Goal: Information Seeking & Learning: Find specific fact

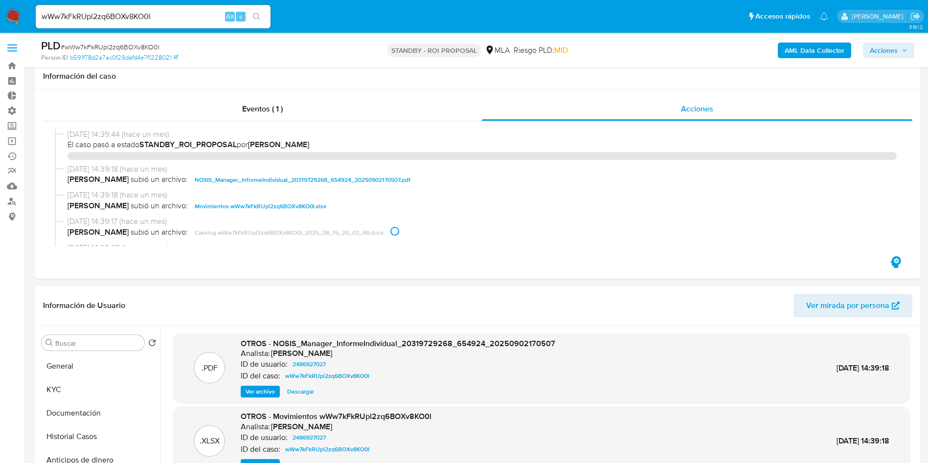
select select "10"
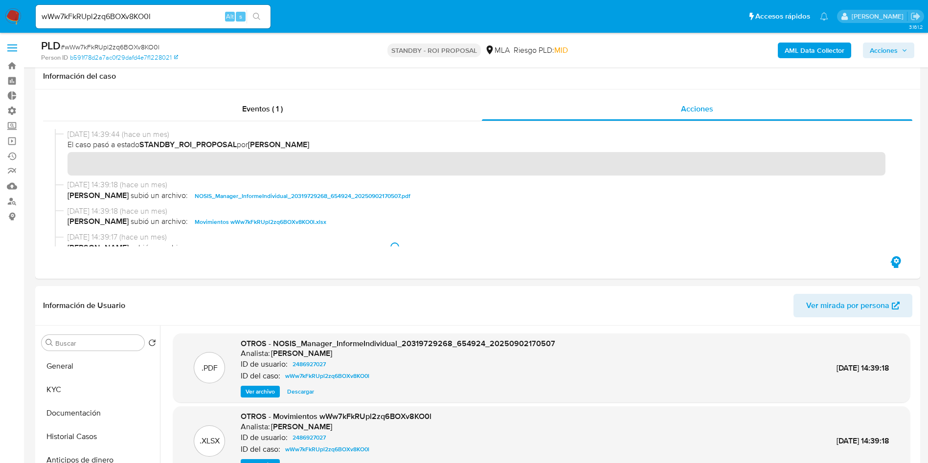
scroll to position [147, 0]
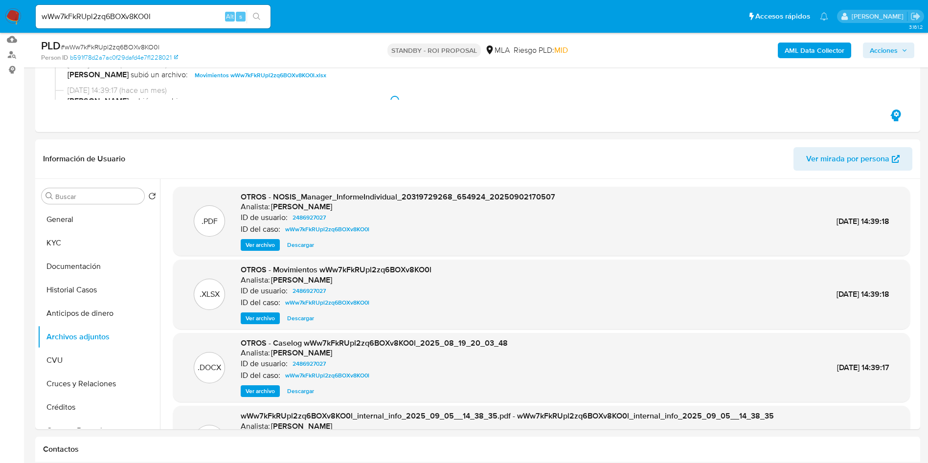
click at [115, 19] on input "wWw7kFkRUpl2zq6BOXv8KO0l" at bounding box center [153, 16] width 235 height 13
paste input "Xp9B1jzbcz3HY8cKG9KFQP9z"
type input "Xp9B1jzbcz3HY8cKG9KFQP9z"
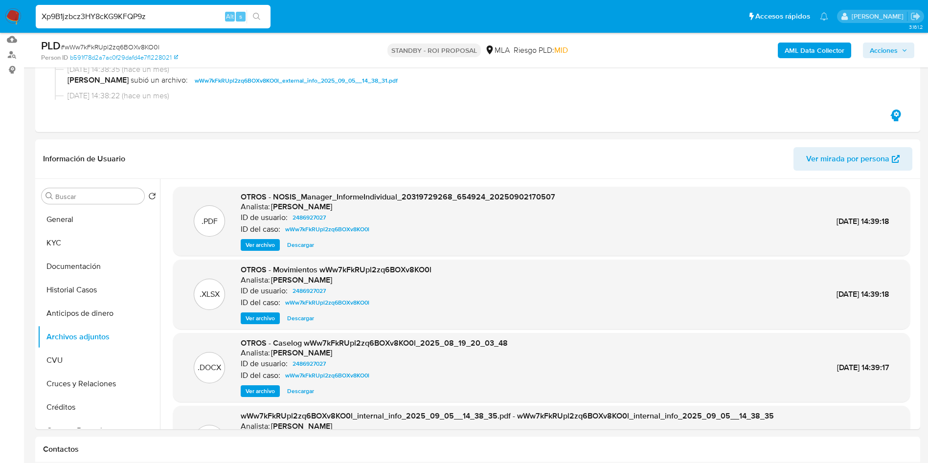
click at [258, 18] on icon "search-icon" at bounding box center [257, 17] width 8 height 8
click at [263, 16] on button "search-icon" at bounding box center [257, 17] width 20 height 14
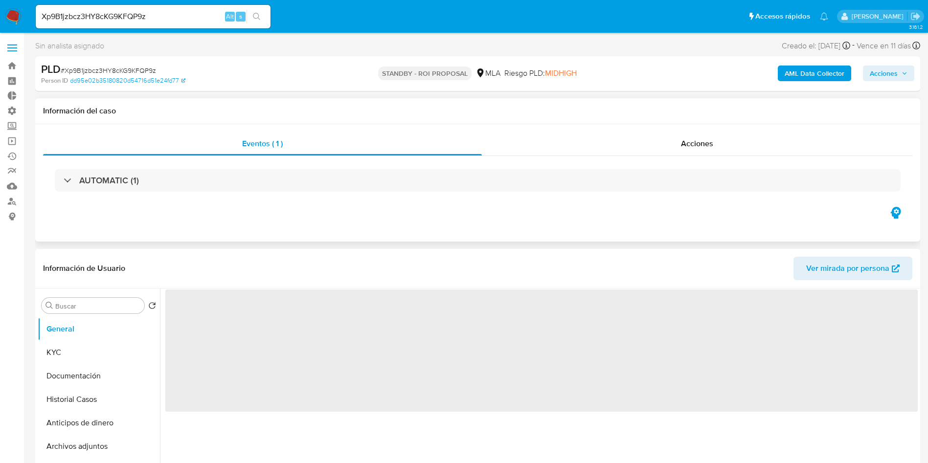
select select "10"
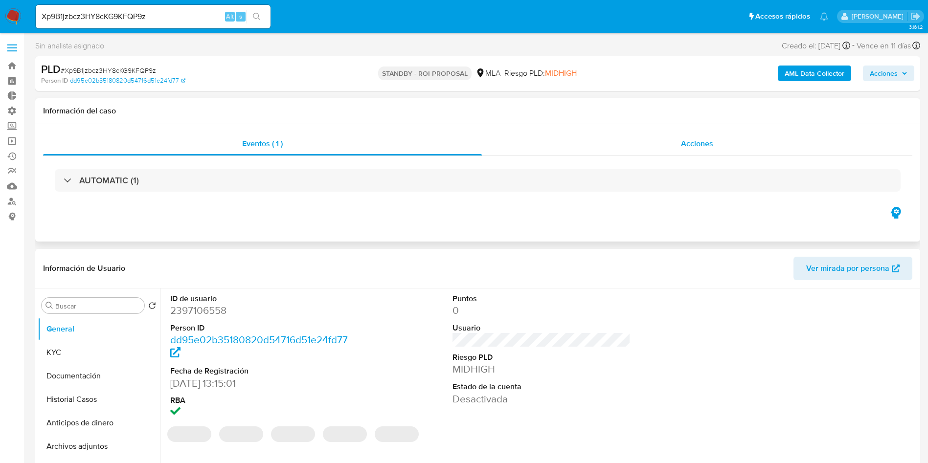
click at [707, 150] on div "Acciones" at bounding box center [697, 143] width 430 height 23
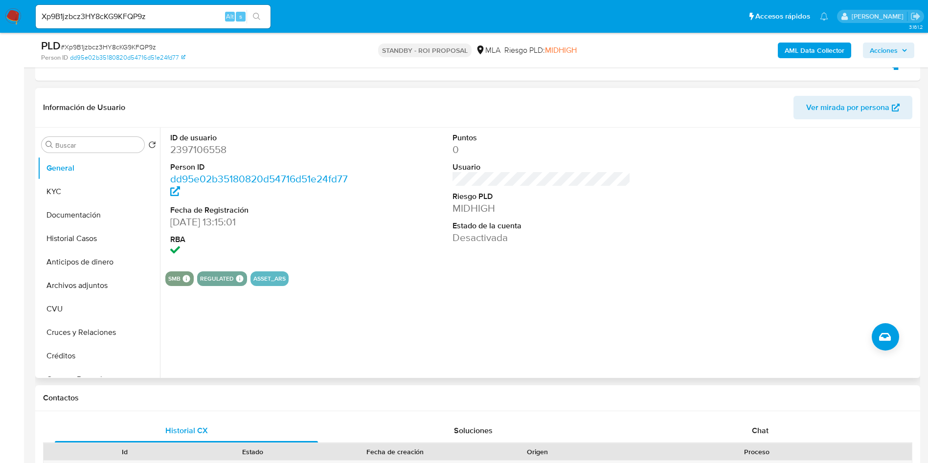
scroll to position [220, 0]
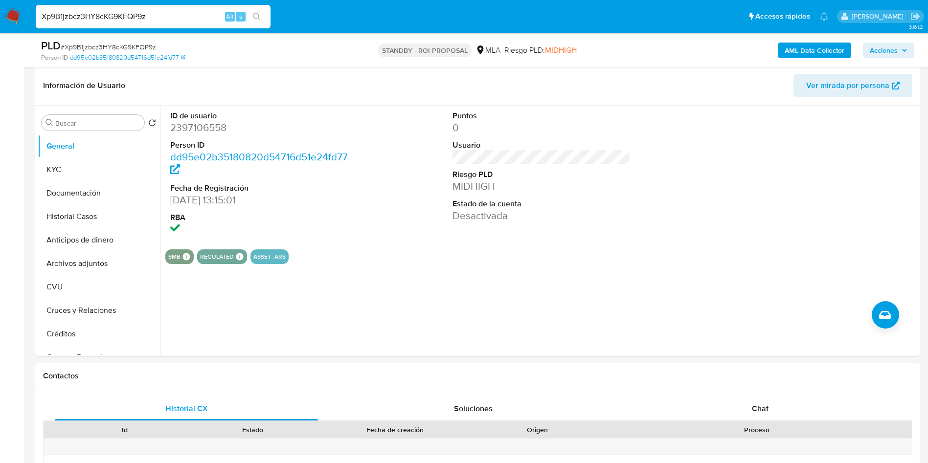
click at [88, 20] on input "Xp9B1jzbcz3HY8cKG9KFQP9z" at bounding box center [153, 16] width 235 height 13
click at [260, 21] on button "search-icon" at bounding box center [257, 17] width 20 height 14
click at [253, 86] on header "Información de Usuario Ver mirada por persona" at bounding box center [477, 85] width 869 height 23
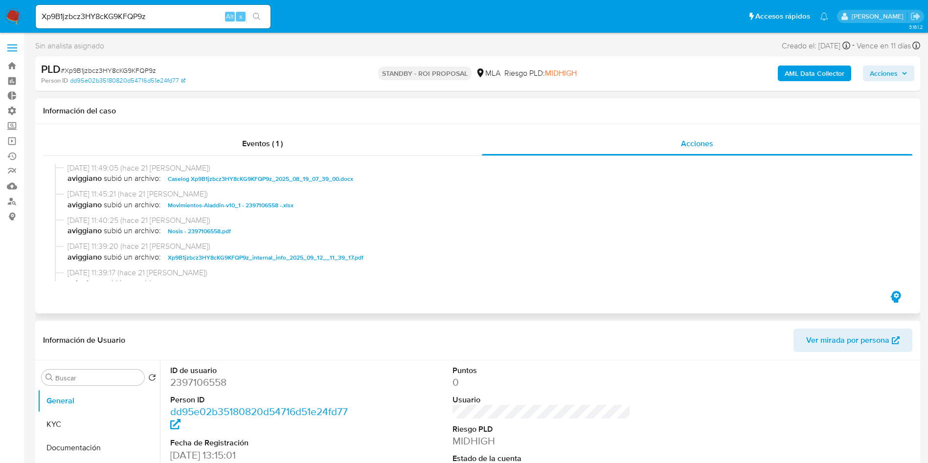
click at [278, 176] on span "Caselog Xp9B1jzbcz3HY8cKG9KFQP9z_2025_08_19_07_39_00.docx" at bounding box center [260, 179] width 185 height 12
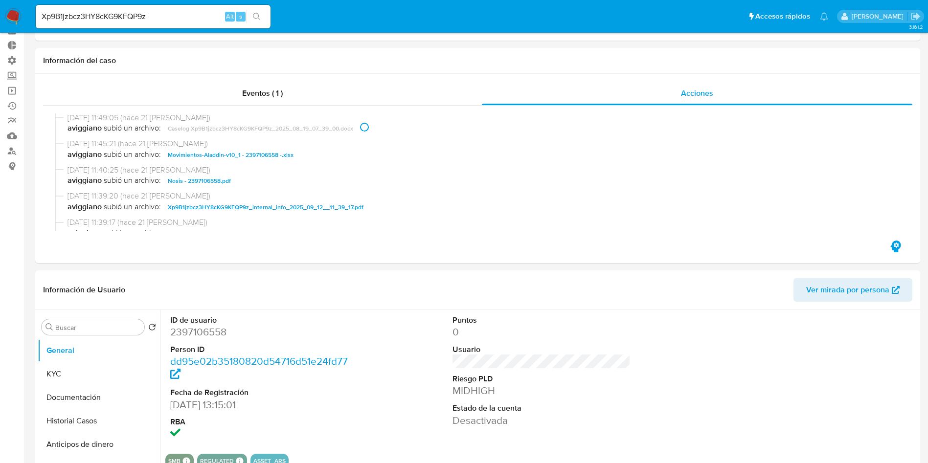
scroll to position [73, 0]
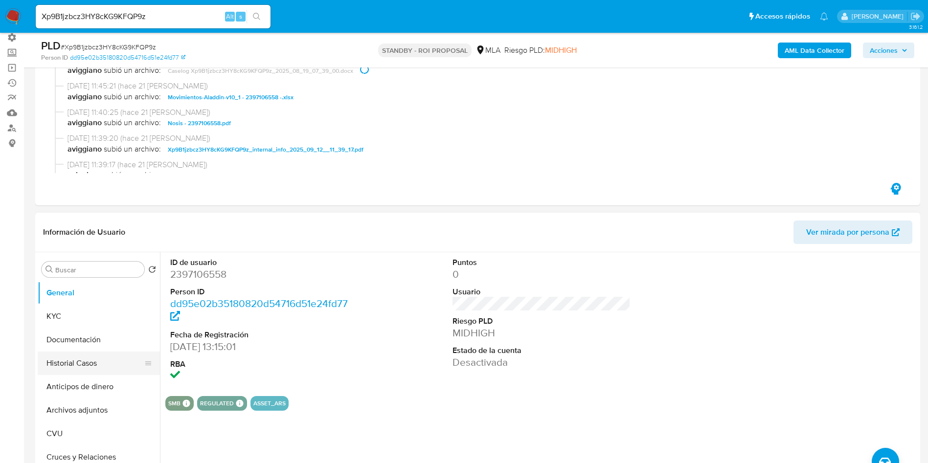
click at [63, 352] on button "Historial Casos" at bounding box center [95, 363] width 114 height 23
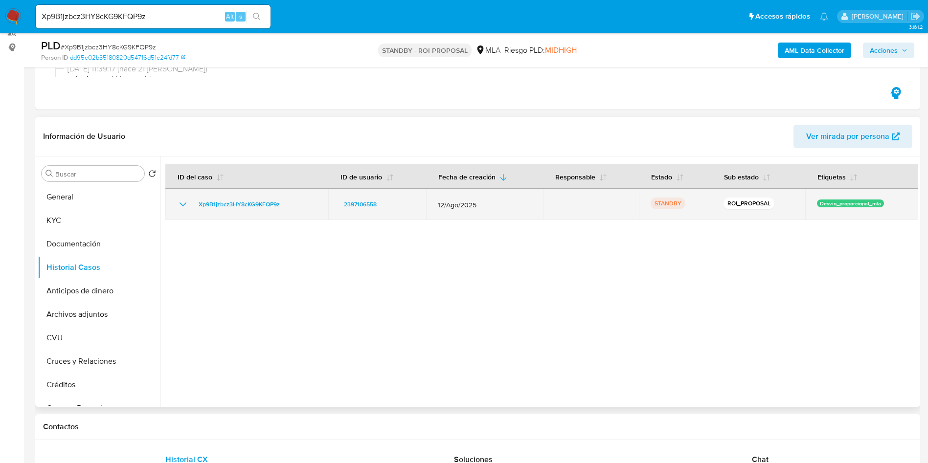
scroll to position [147, 0]
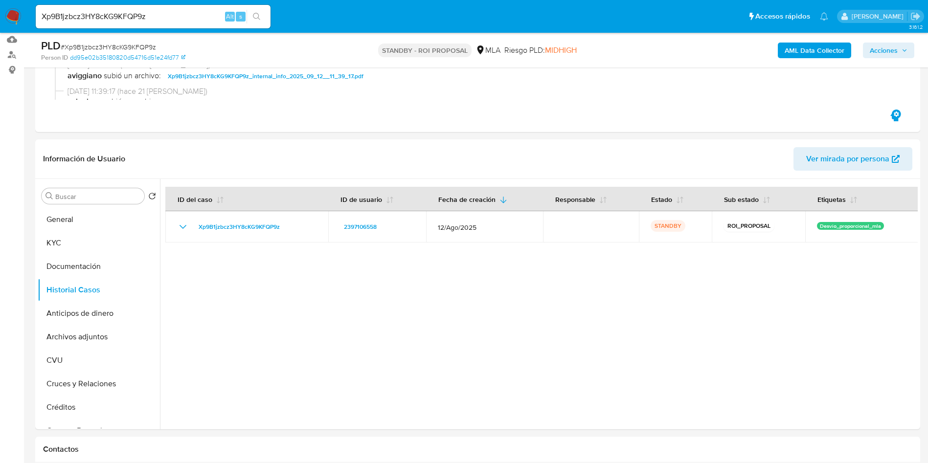
click at [96, 16] on input "Xp9B1jzbcz3HY8cKG9KFQP9z" at bounding box center [153, 16] width 235 height 13
click at [87, 20] on input "Xp9B1jzbcz3HY8cKG9KFQP9z" at bounding box center [153, 16] width 235 height 13
paste input "s6jnd4KA5f4gkRojkTAwXABt"
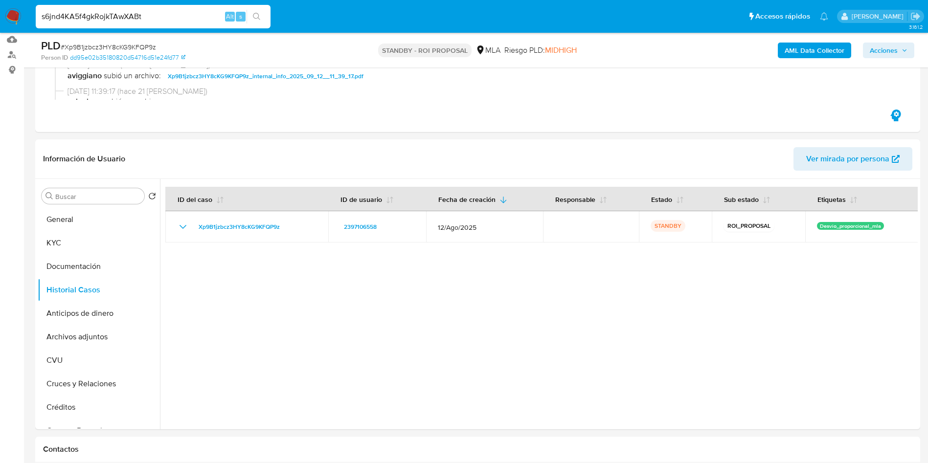
type input "s6jnd4KA5f4gkRojkTAwXABt"
click at [257, 18] on icon "search-icon" at bounding box center [257, 17] width 8 height 8
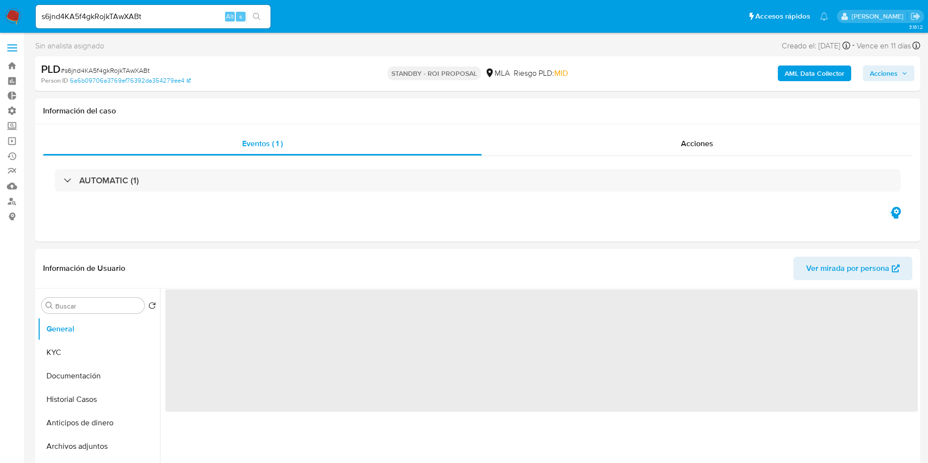
select select "10"
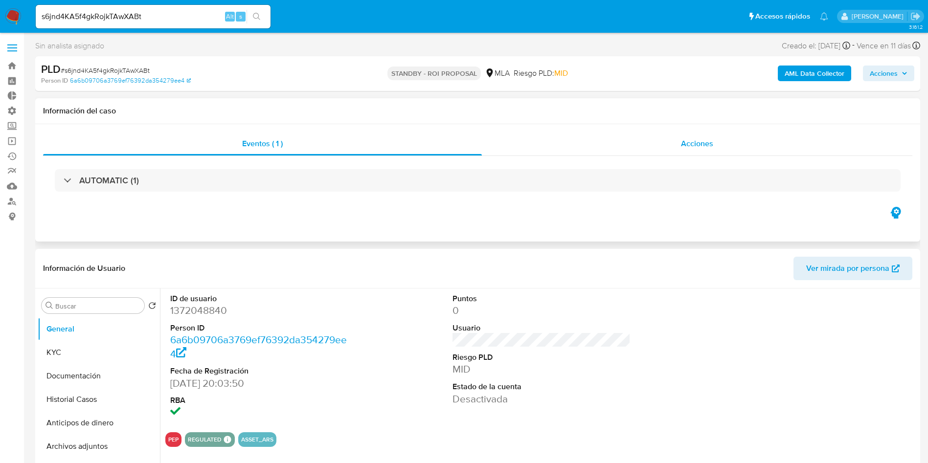
click at [709, 146] on span "Acciones" at bounding box center [697, 143] width 32 height 11
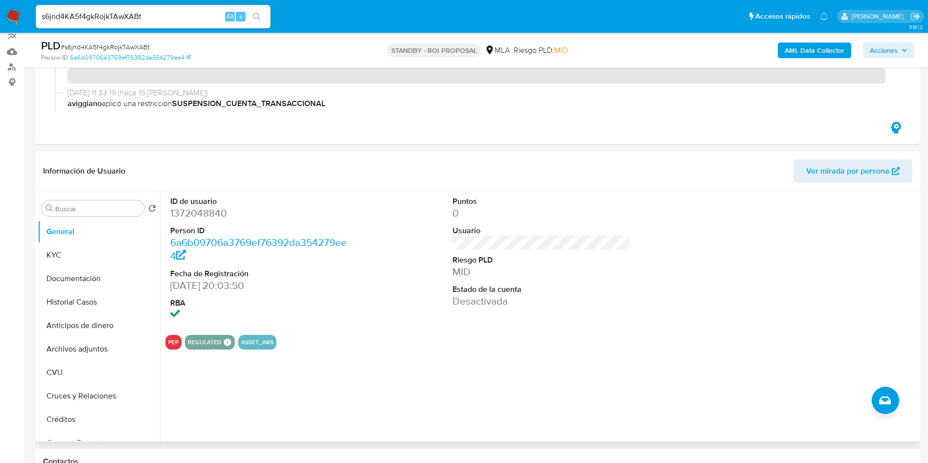
scroll to position [147, 0]
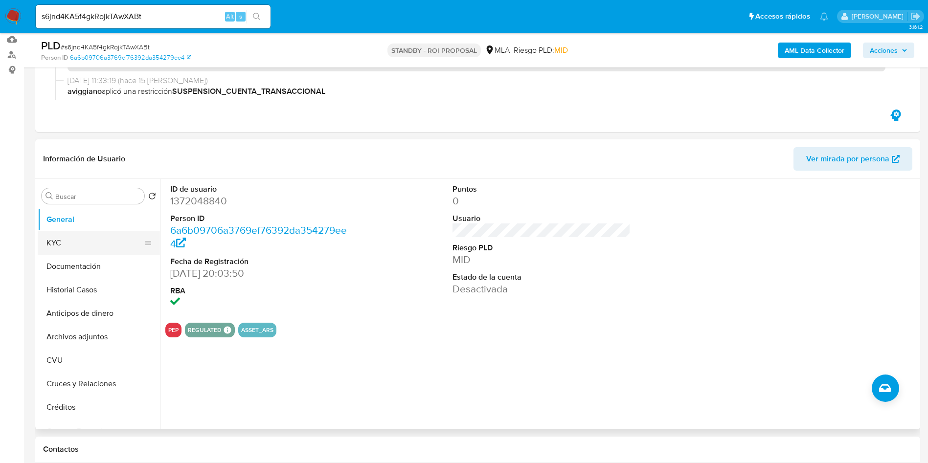
click at [90, 245] on button "KYC" at bounding box center [95, 242] width 114 height 23
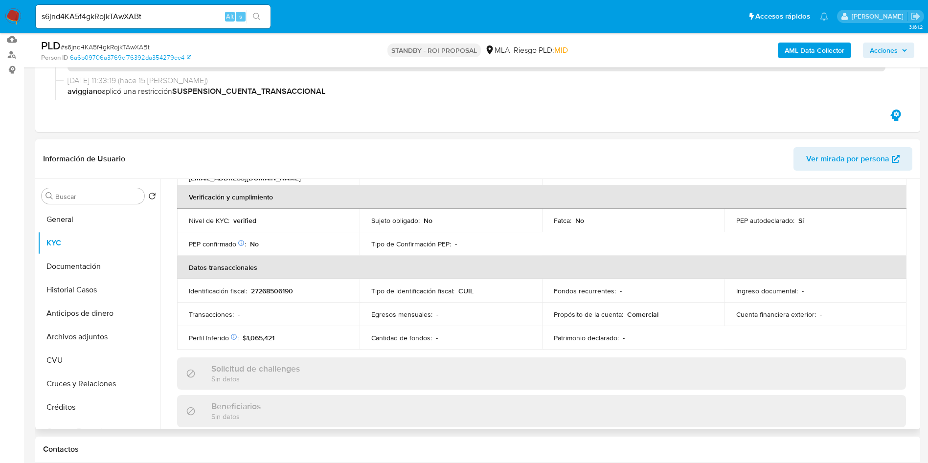
scroll to position [293, 0]
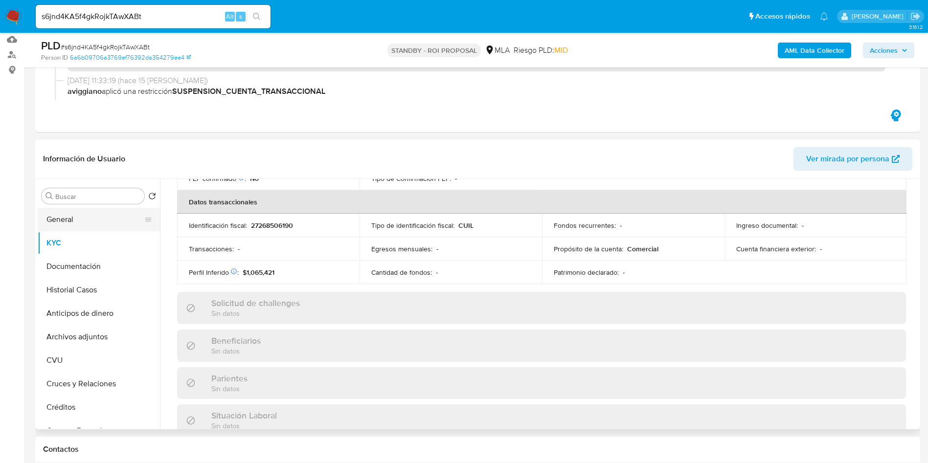
click at [60, 215] on button "General" at bounding box center [95, 219] width 114 height 23
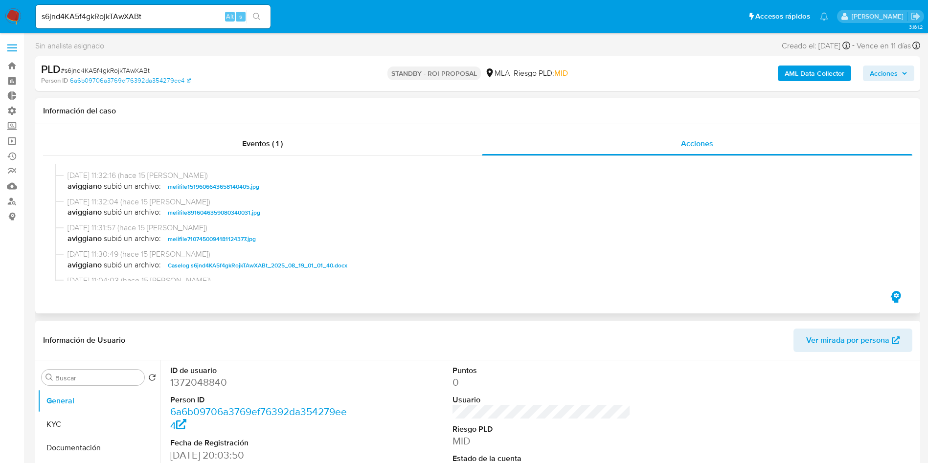
scroll to position [220, 0]
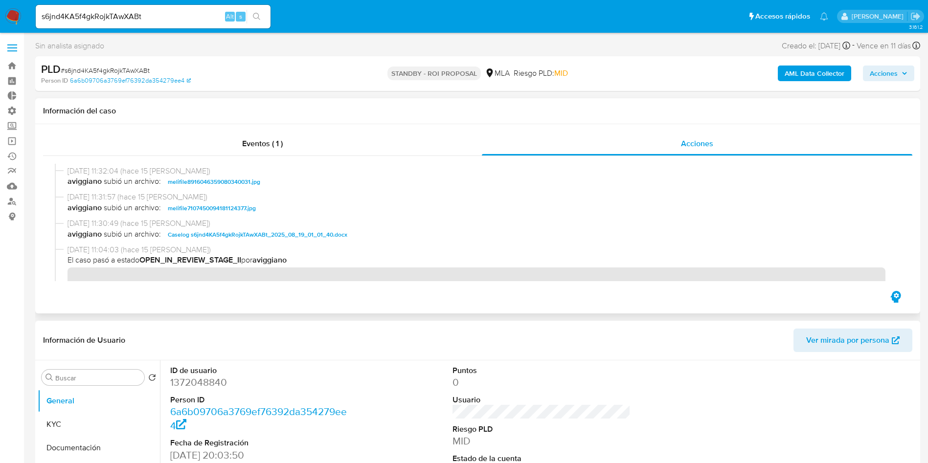
click at [252, 238] on span "Caselog s6jnd4KA5f4gkRojkTAwXABt_2025_08_19_01_01_40.docx" at bounding box center [258, 235] width 180 height 12
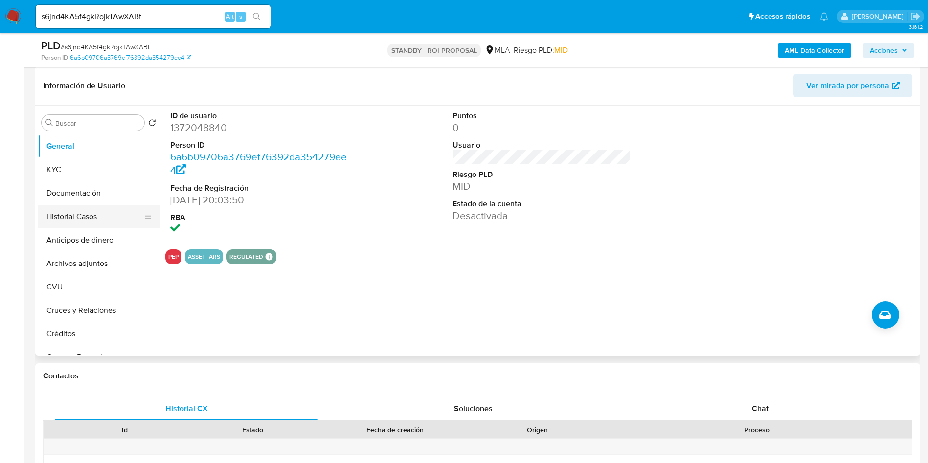
click at [92, 221] on button "Historial Casos" at bounding box center [95, 216] width 114 height 23
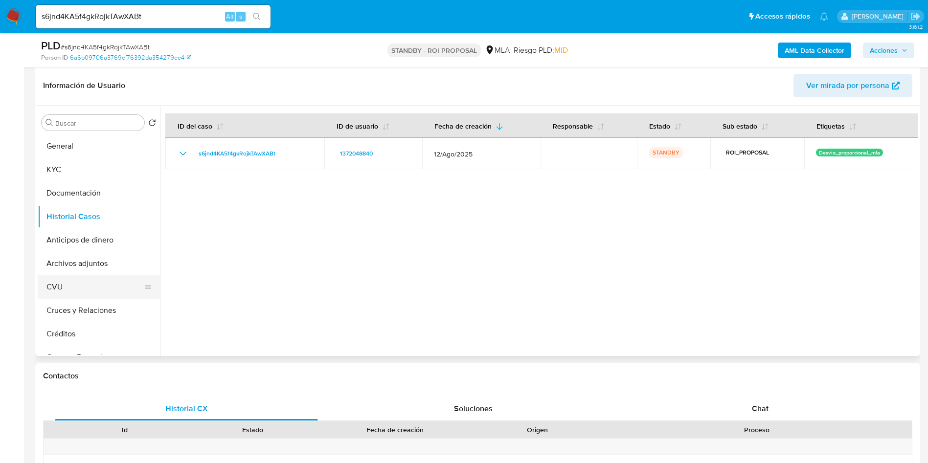
click at [67, 275] on button "CVU" at bounding box center [95, 286] width 114 height 23
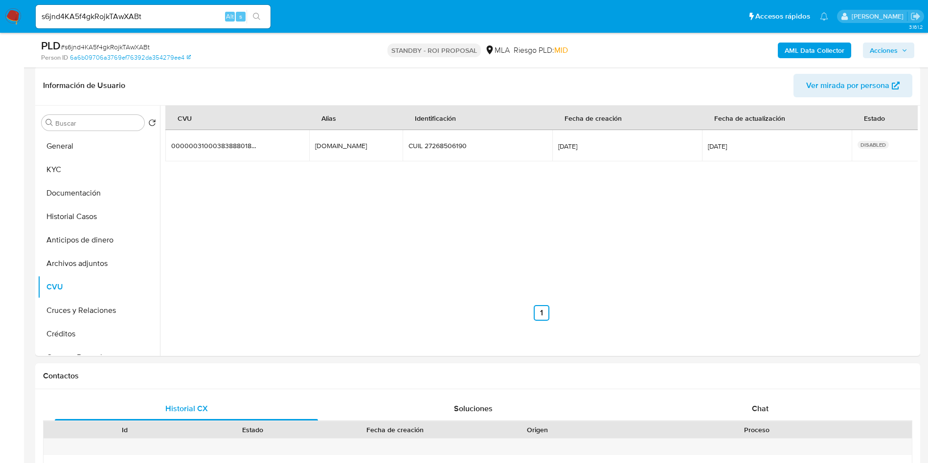
click at [329, 277] on div "CVU Alias Identificación Fecha de creación Fecha de actualización Estado 000000…" at bounding box center [541, 213] width 752 height 215
click at [107, 265] on button "Archivos adjuntos" at bounding box center [95, 263] width 114 height 23
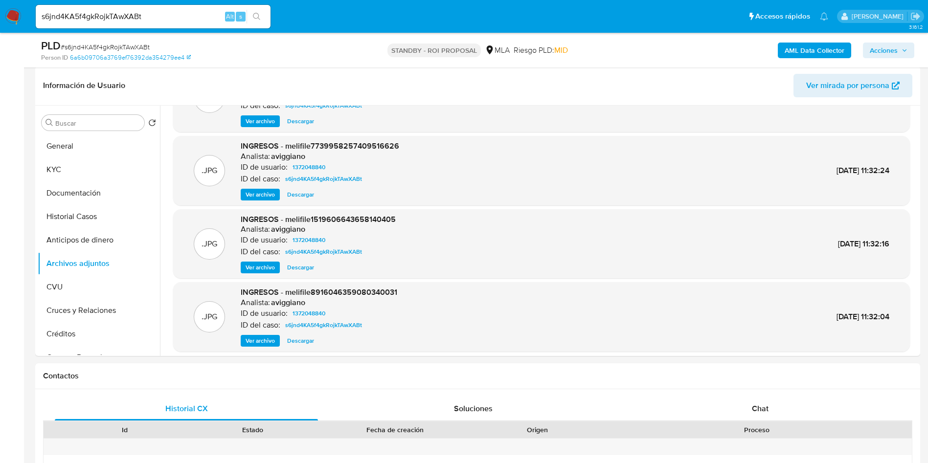
scroll to position [73, 0]
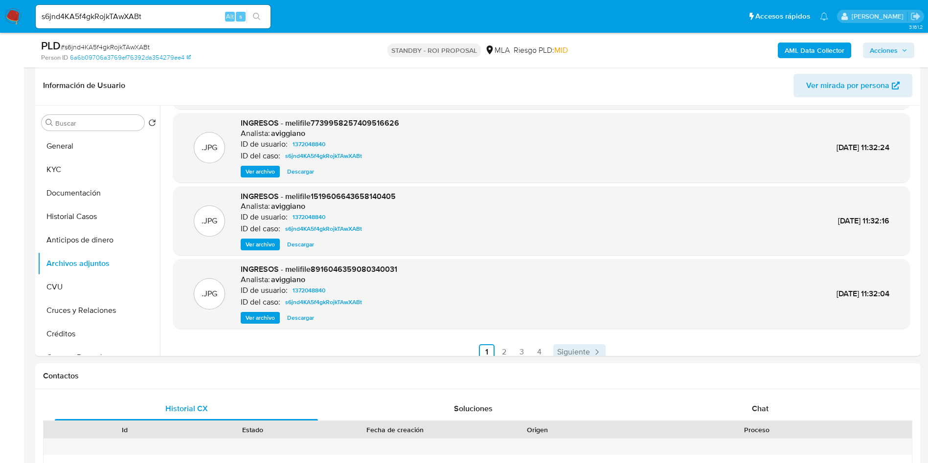
click at [571, 348] on span "Siguiente" at bounding box center [573, 352] width 33 height 8
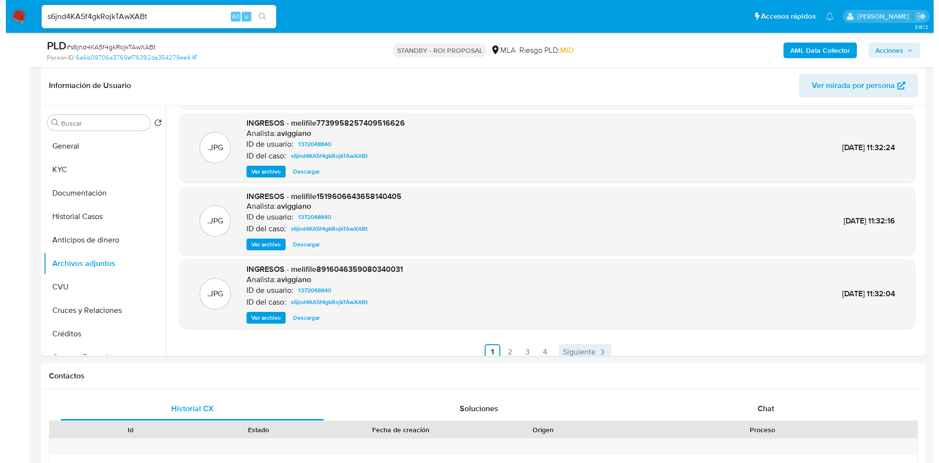
scroll to position [0, 0]
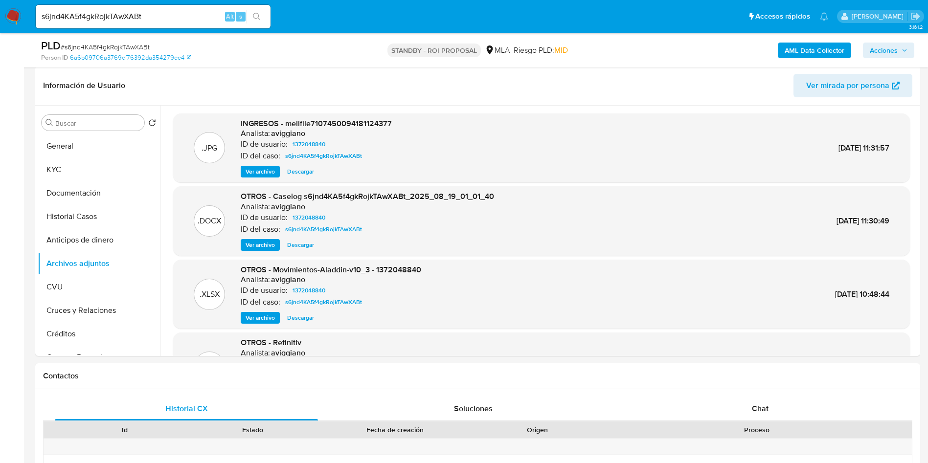
click at [264, 248] on span "Ver archivo" at bounding box center [260, 245] width 29 height 10
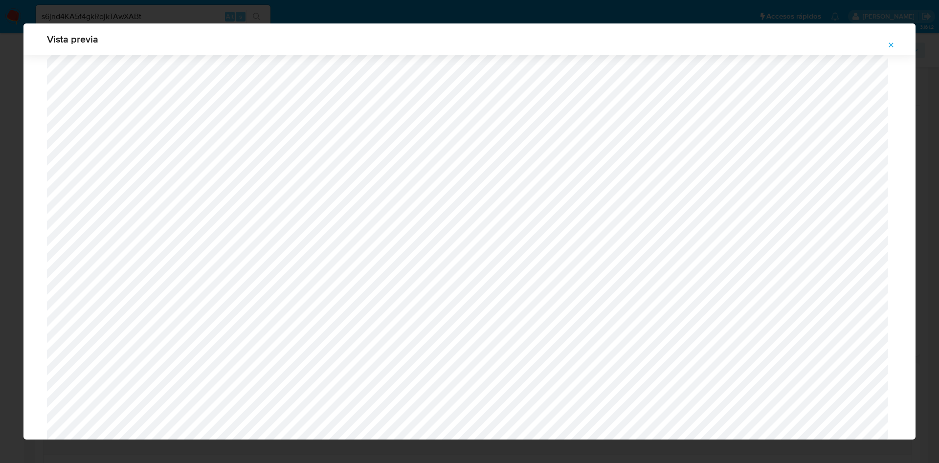
scroll to position [714, 0]
click at [887, 49] on button "Attachment preview" at bounding box center [891, 45] width 22 height 16
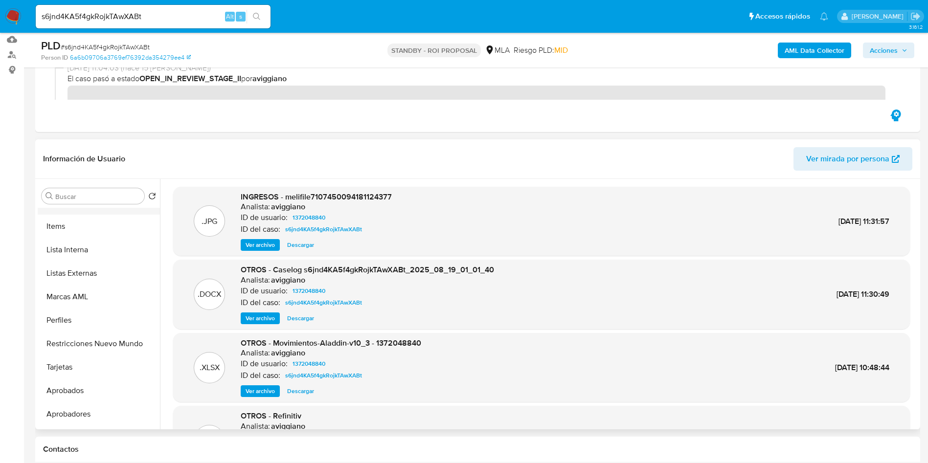
scroll to position [507, 0]
click at [83, 226] on button "Lista Interna" at bounding box center [95, 228] width 114 height 23
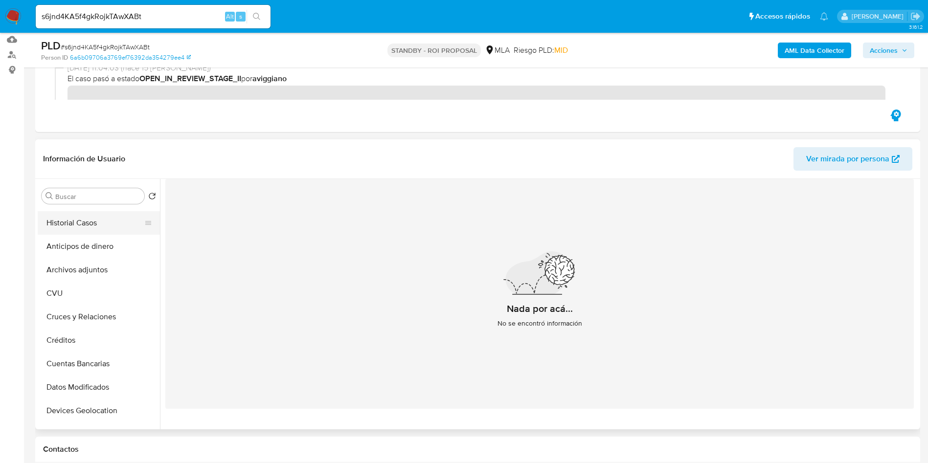
scroll to position [0, 0]
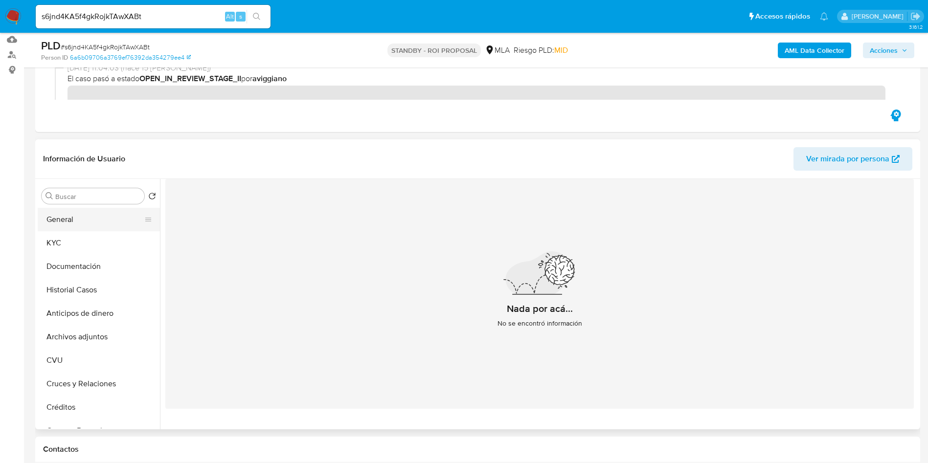
click at [88, 220] on button "General" at bounding box center [95, 219] width 114 height 23
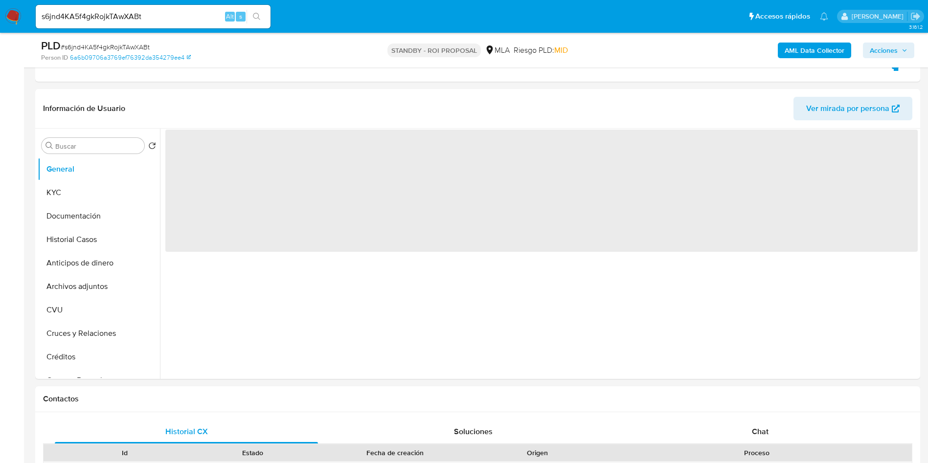
scroll to position [220, 0]
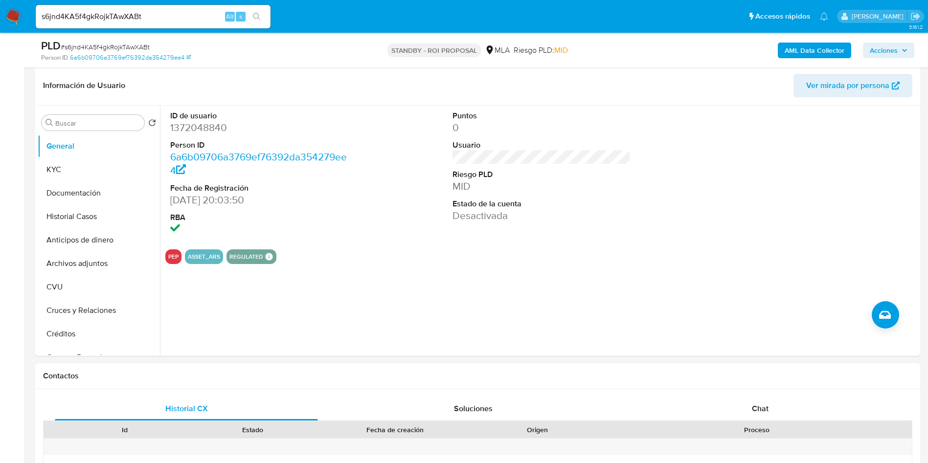
click at [174, 255] on button "PEP" at bounding box center [173, 257] width 10 height 4
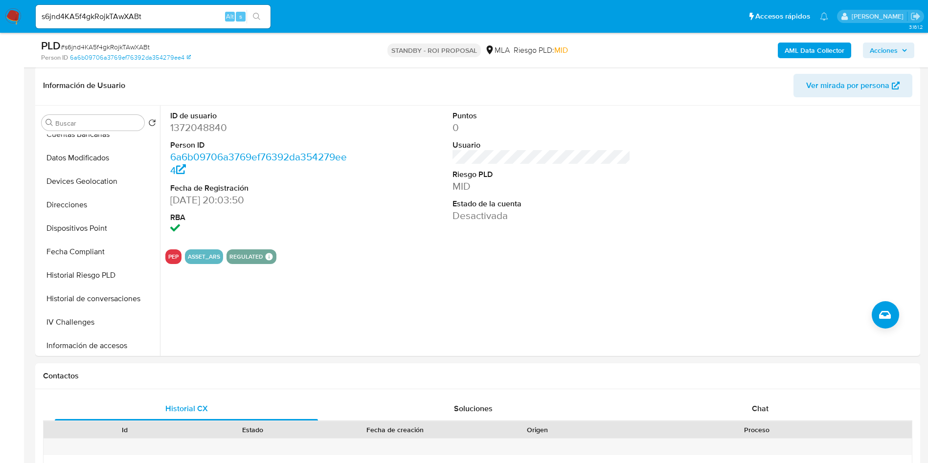
scroll to position [293, 0]
click at [85, 22] on input "s6jnd4KA5f4gkRojkTAwXABt" at bounding box center [153, 16] width 235 height 13
paste input "gCzhC1l3e1P1DtqoHANeCHjs"
type input "gCzhC1l3e1P1DtqoHANeCHjs"
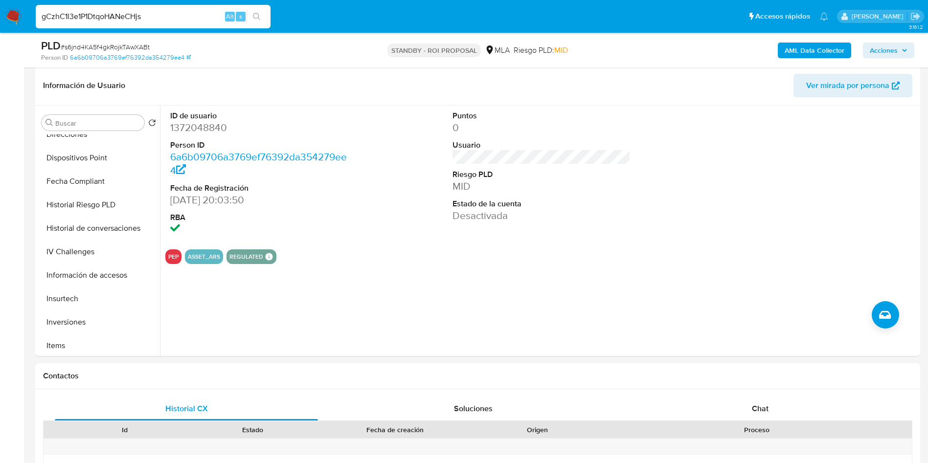
click at [254, 19] on icon "search-icon" at bounding box center [257, 17] width 8 height 8
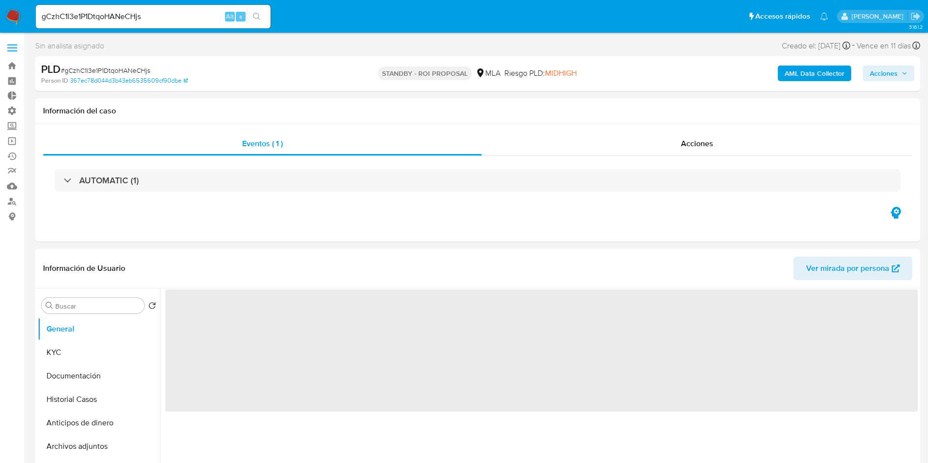
select select "10"
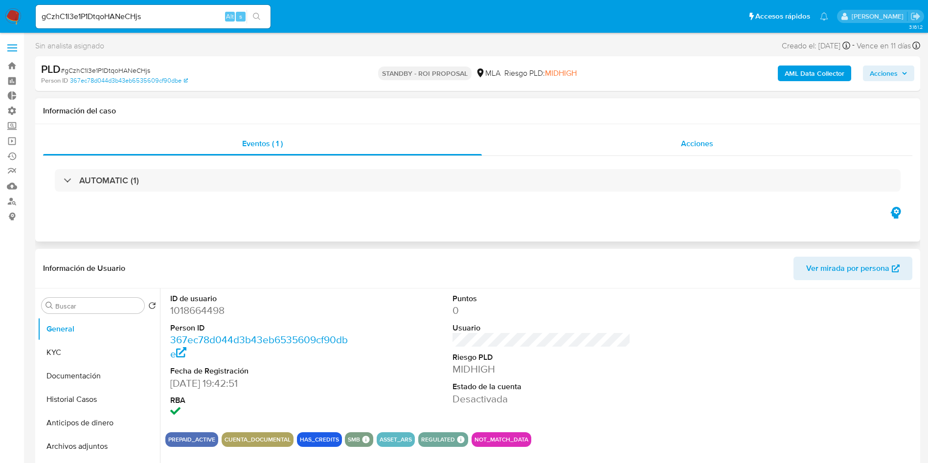
click at [731, 137] on div "Acciones" at bounding box center [697, 143] width 430 height 23
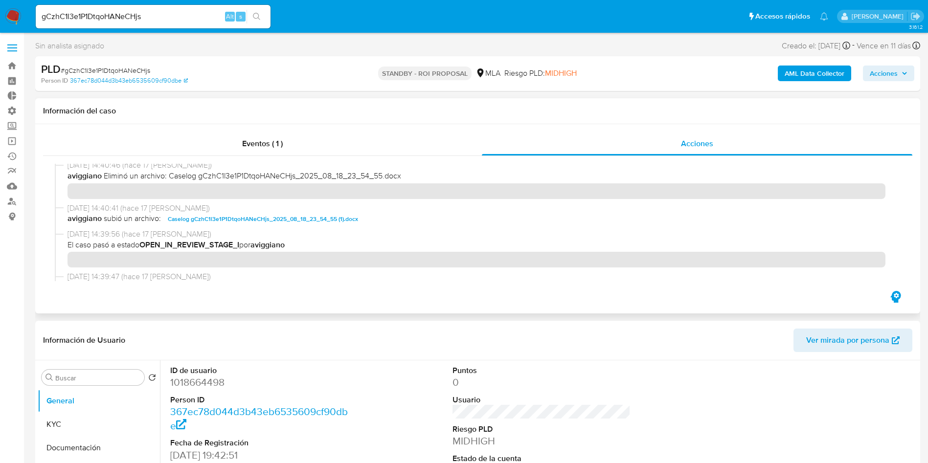
scroll to position [73, 0]
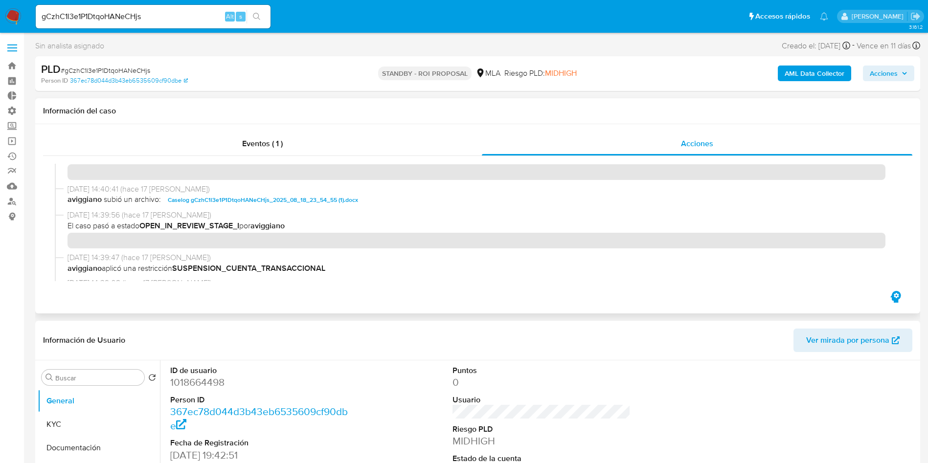
click at [248, 203] on span "Caselog gCzhC1l3e1P1DtqoHANeCHjs_2025_08_18_23_54_55 (1).docx" at bounding box center [263, 200] width 190 height 12
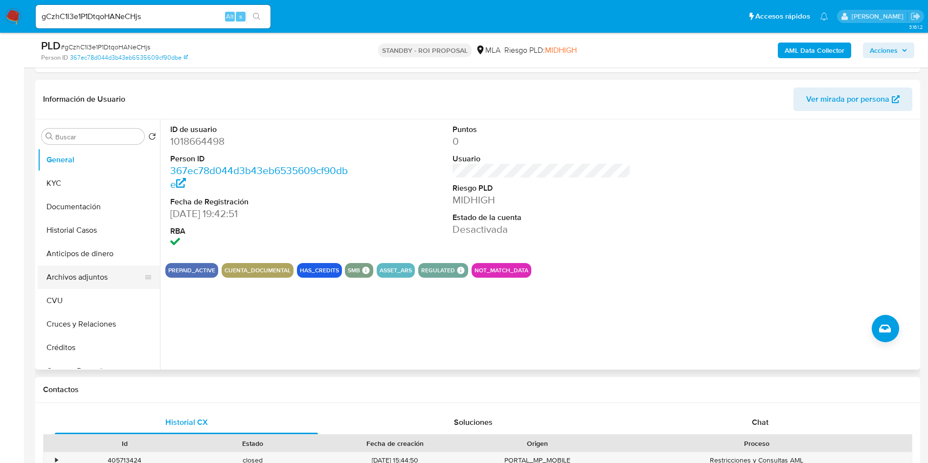
scroll to position [220, 0]
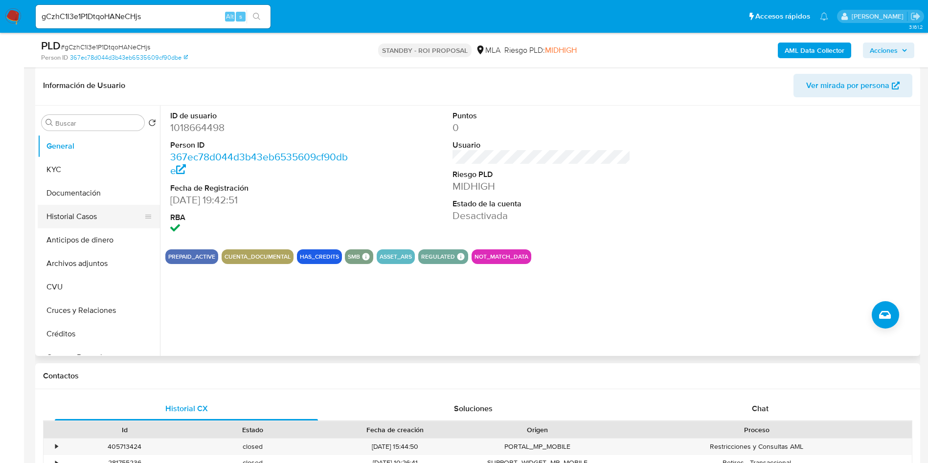
click at [65, 218] on button "Historial Casos" at bounding box center [95, 216] width 114 height 23
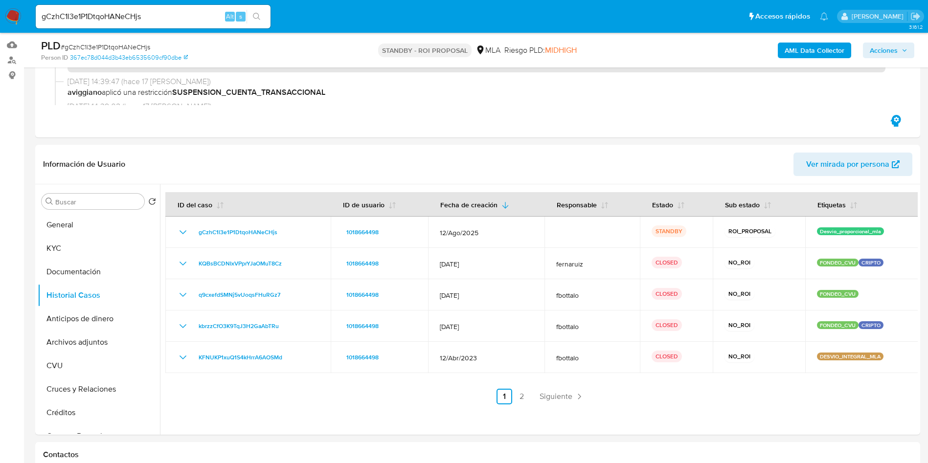
scroll to position [73, 0]
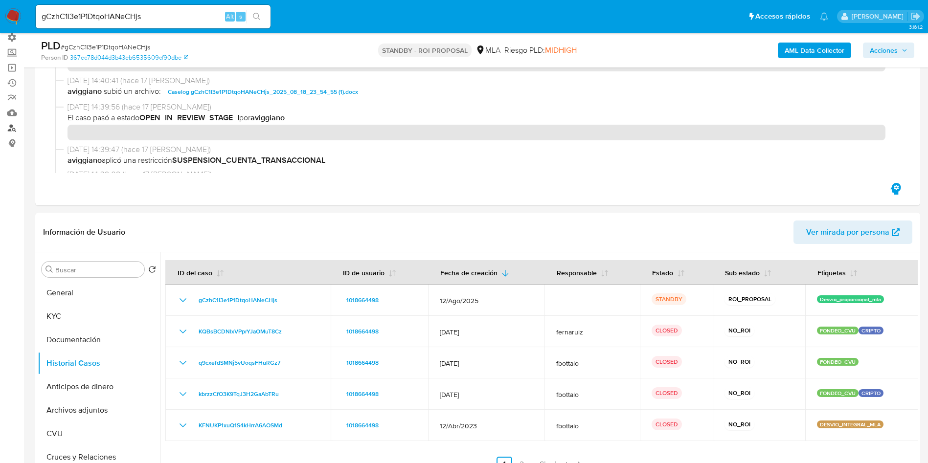
click at [15, 127] on link "Buscador de personas" at bounding box center [58, 127] width 116 height 15
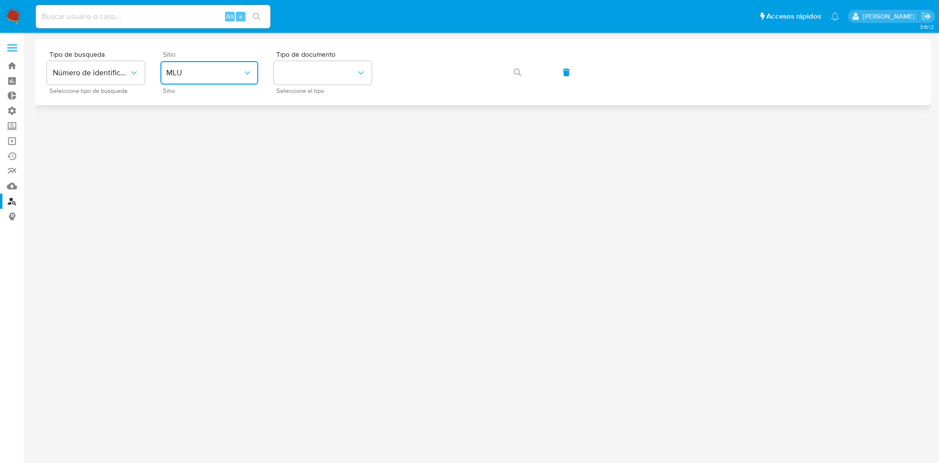
click at [238, 78] on button "MLU" at bounding box center [209, 72] width 98 height 23
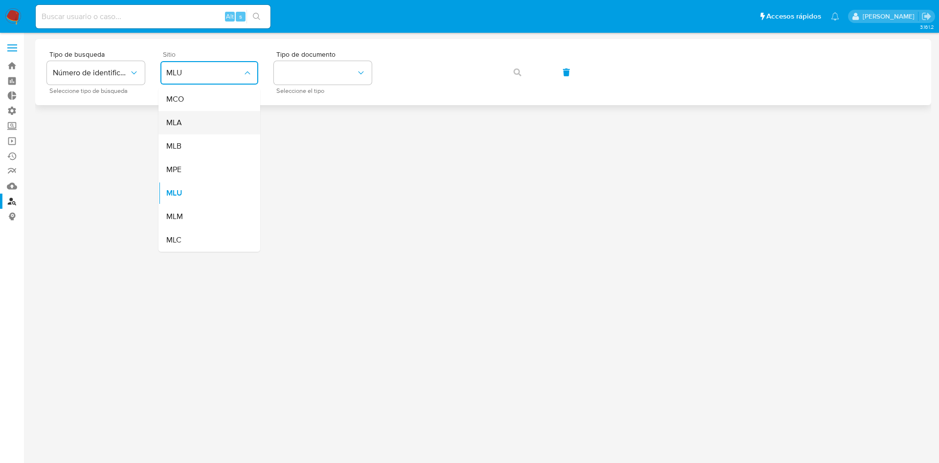
click at [200, 120] on div "MLA" at bounding box center [206, 122] width 80 height 23
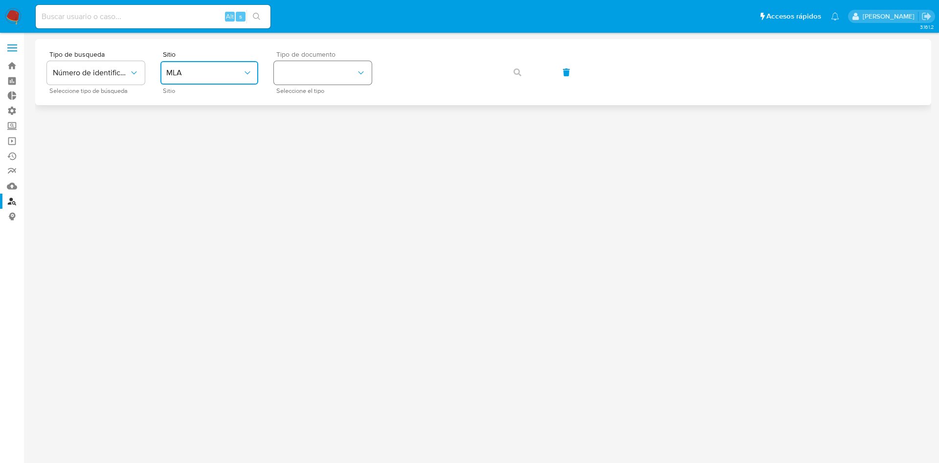
click at [293, 70] on button "identificationType" at bounding box center [323, 72] width 98 height 23
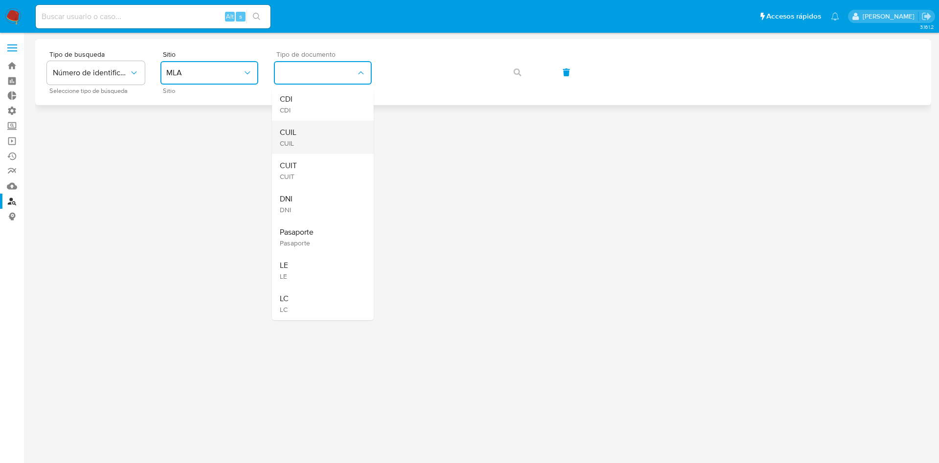
click at [297, 133] on div "CUIL CUIL" at bounding box center [320, 137] width 80 height 33
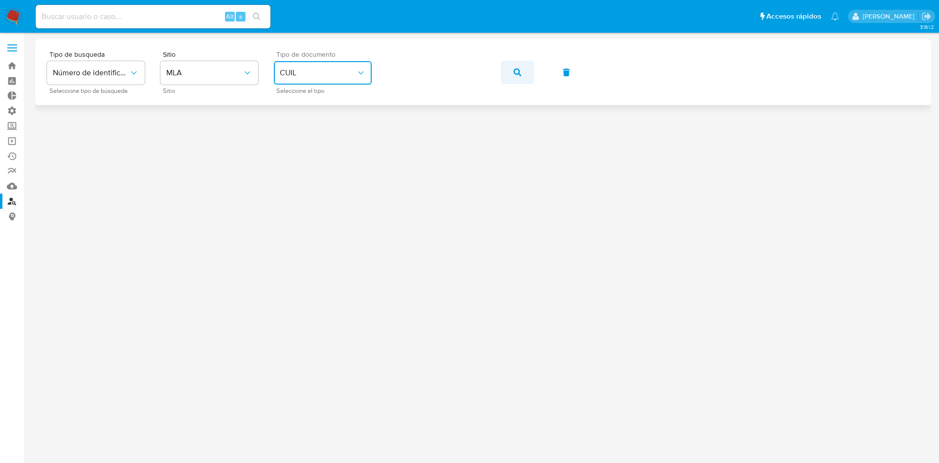
click at [516, 75] on icon "button" at bounding box center [518, 72] width 8 height 8
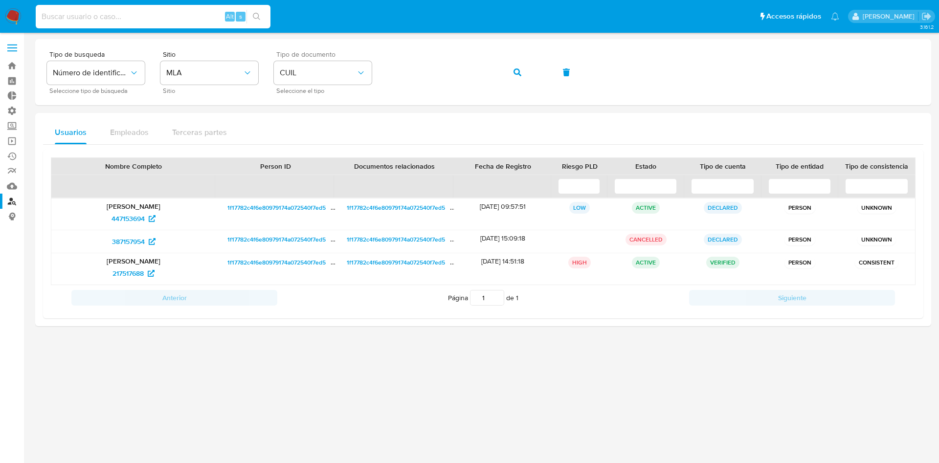
click at [107, 13] on input at bounding box center [153, 16] width 235 height 13
paste input "HulAb2BIqJUEuYVfwYqCcGns"
type input "HulAb2BIqJUEuYVfwYqCcGns"
click at [264, 18] on button "search-icon" at bounding box center [257, 17] width 20 height 14
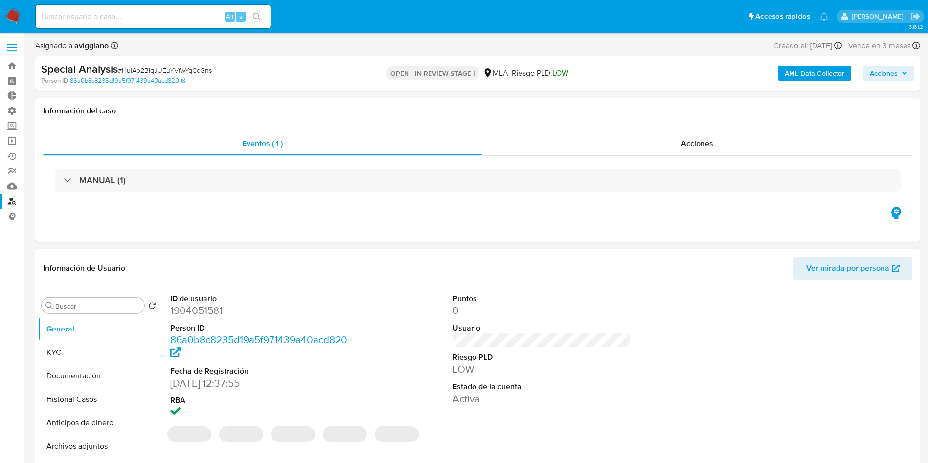
select select "10"
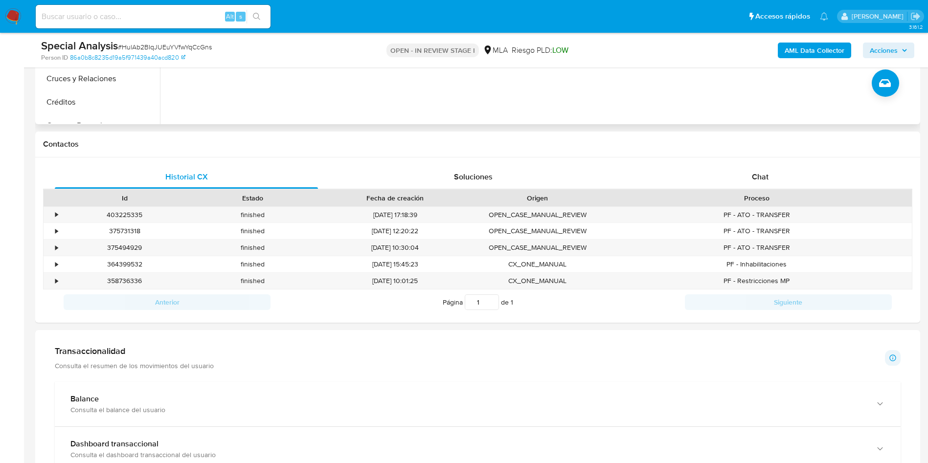
scroll to position [385, 0]
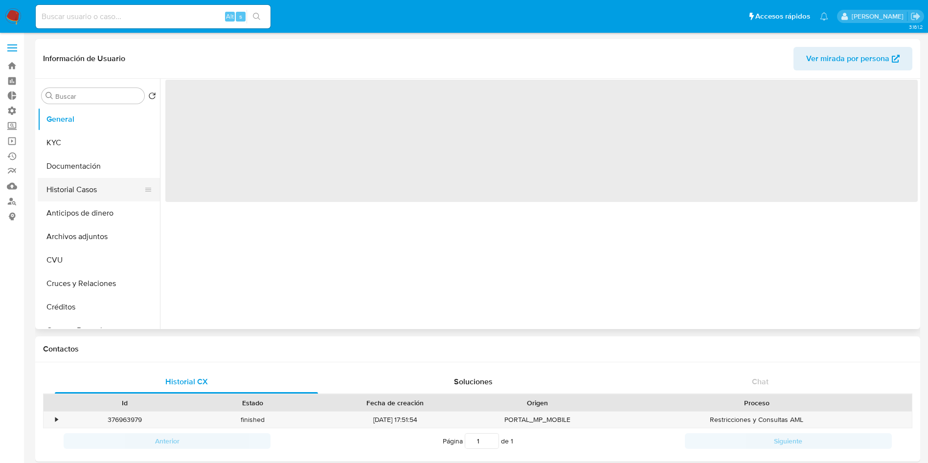
click at [77, 200] on button "Historial Casos" at bounding box center [95, 189] width 114 height 23
select select "10"
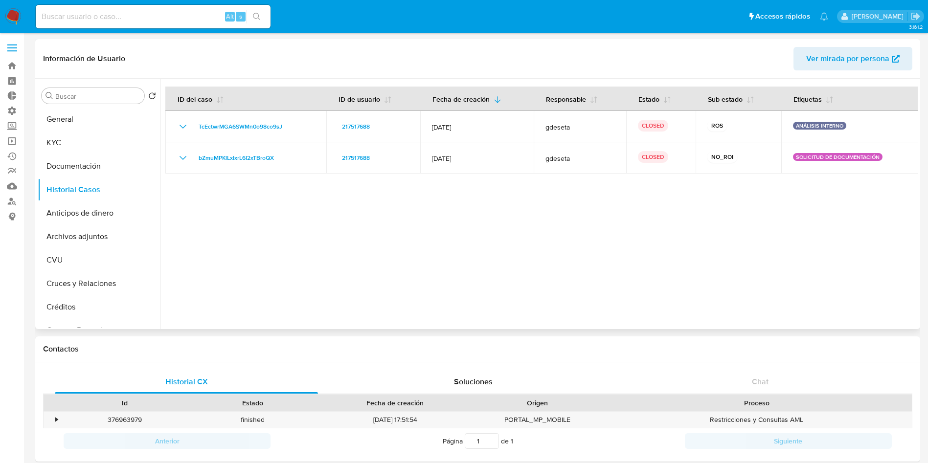
scroll to position [507, 0]
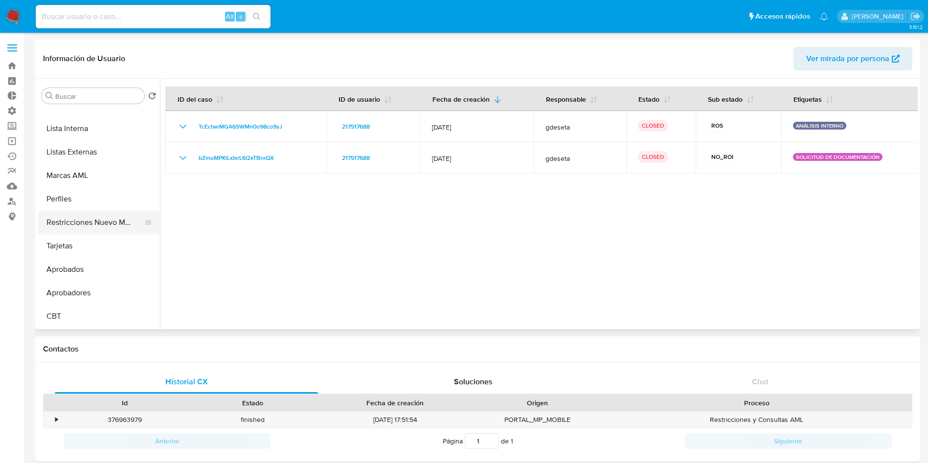
click at [70, 216] on button "Restricciones Nuevo Mundo" at bounding box center [95, 222] width 114 height 23
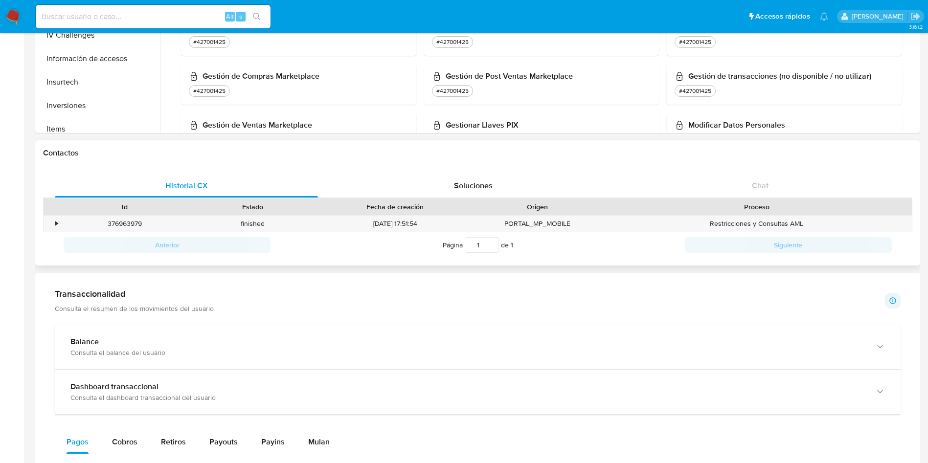
scroll to position [367, 0]
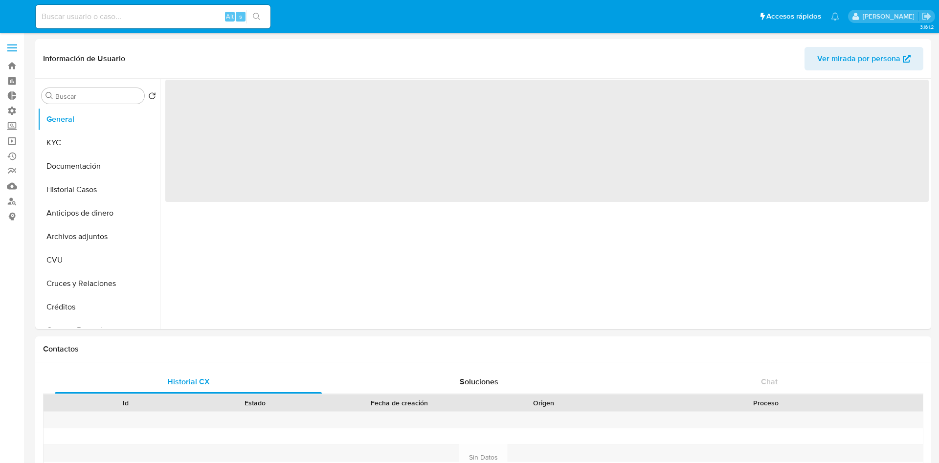
select select "10"
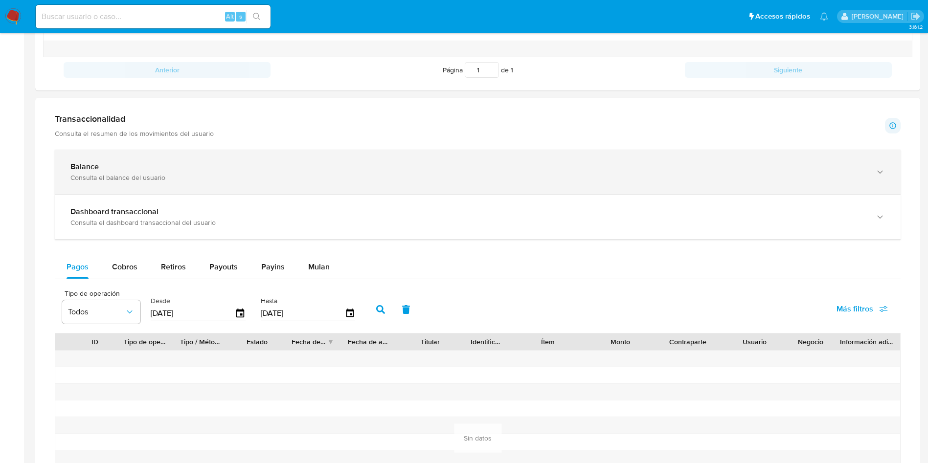
scroll to position [440, 0]
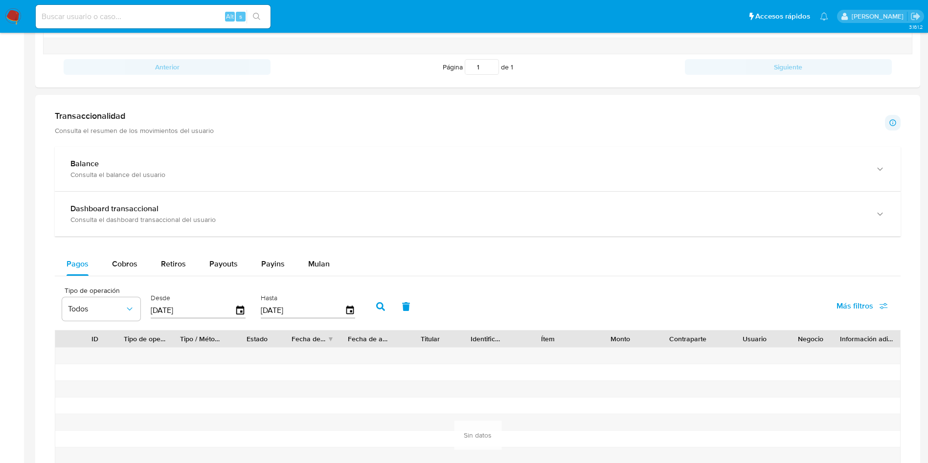
drag, startPoint x: 118, startPoint y: 263, endPoint x: 176, endPoint y: 96, distance: 176.5
click at [118, 263] on span "Cobros" at bounding box center [124, 263] width 25 height 11
select select "10"
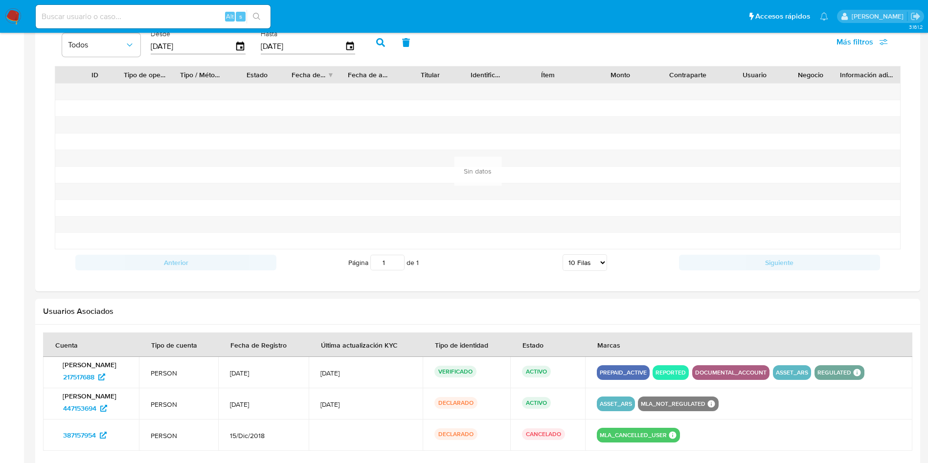
scroll to position [734, 0]
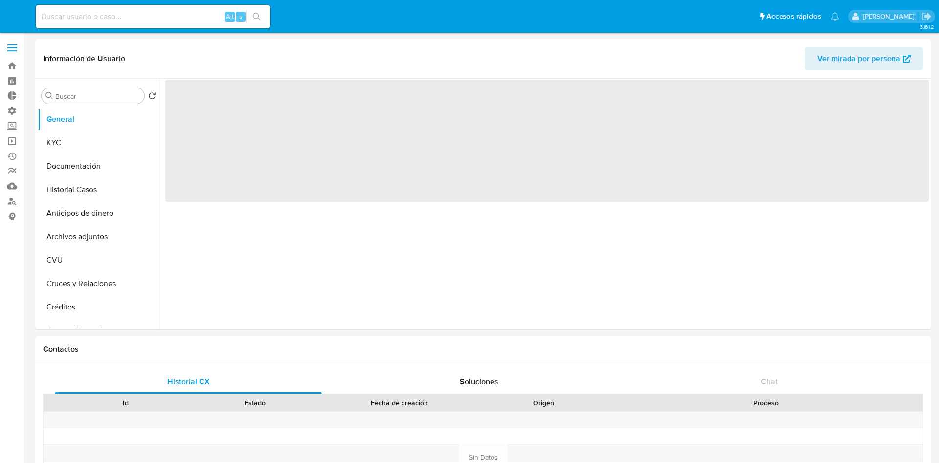
select select "10"
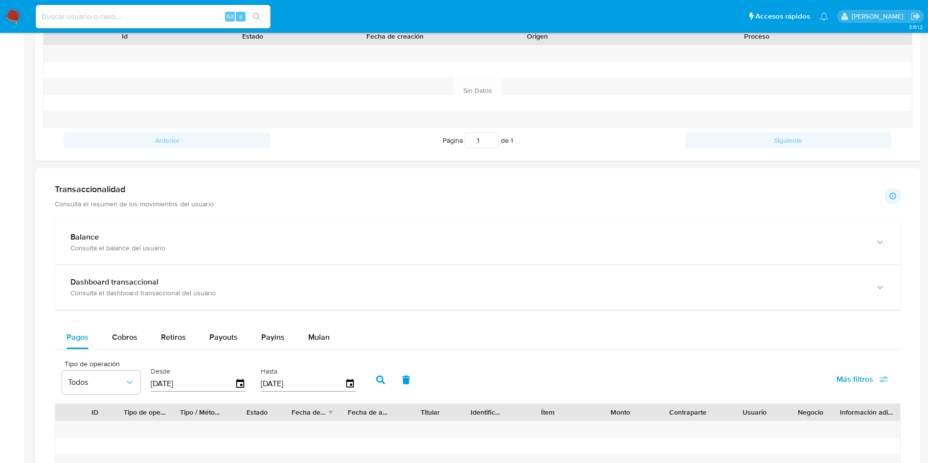
scroll to position [514, 0]
